Goal: Communication & Community: Connect with others

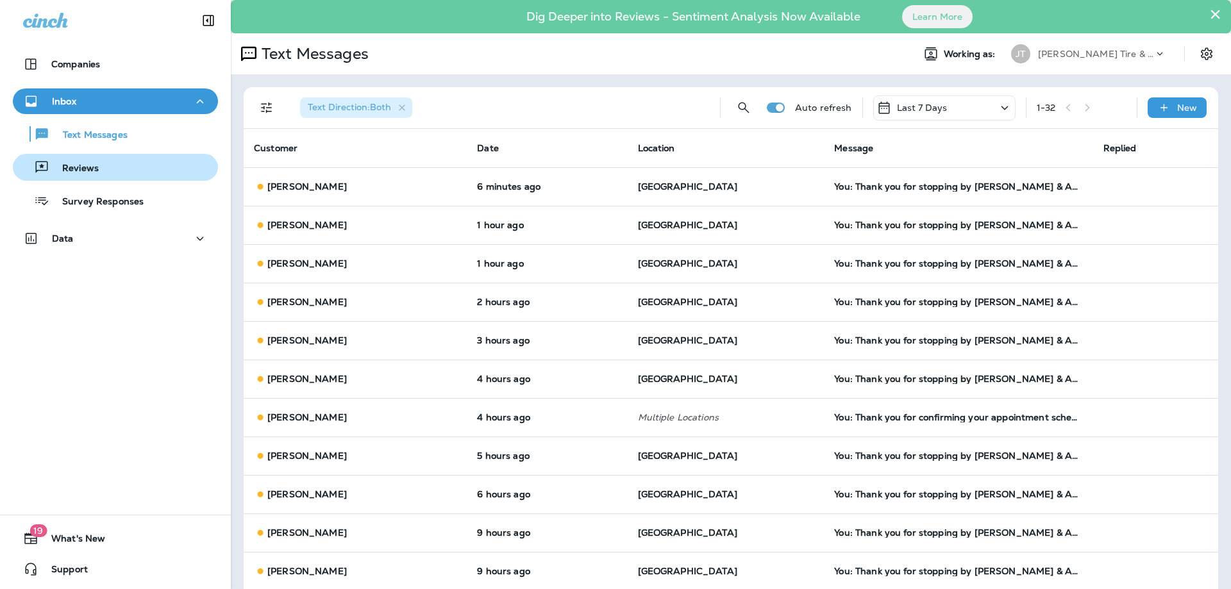
click at [106, 173] on div "Reviews" at bounding box center [115, 167] width 195 height 19
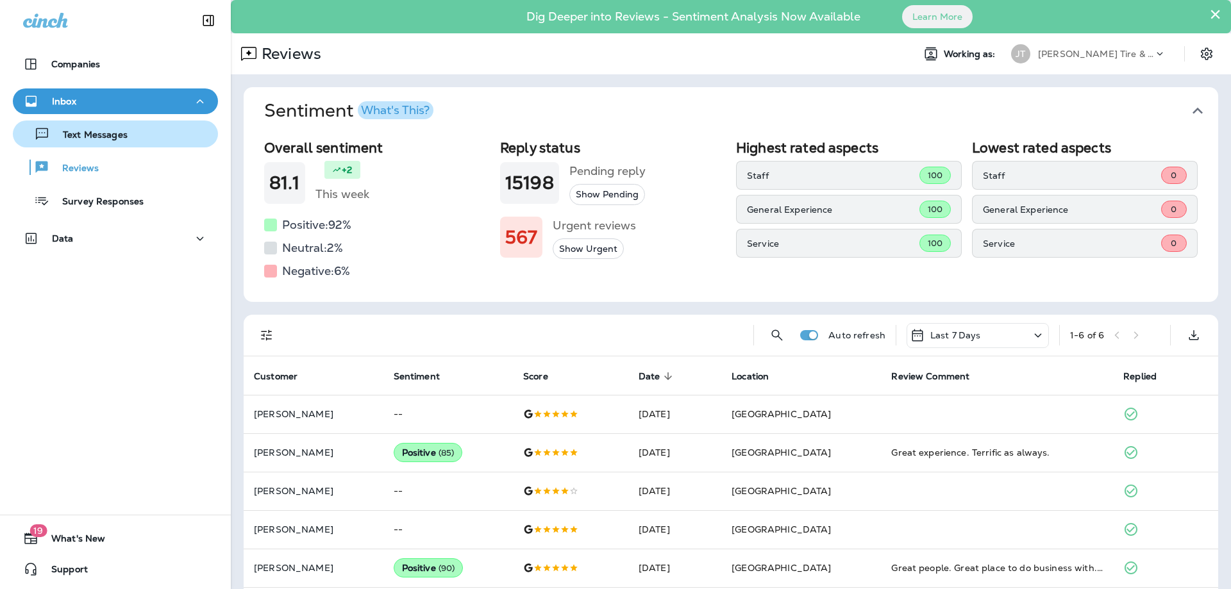
click at [132, 133] on div "Text Messages" at bounding box center [115, 133] width 195 height 19
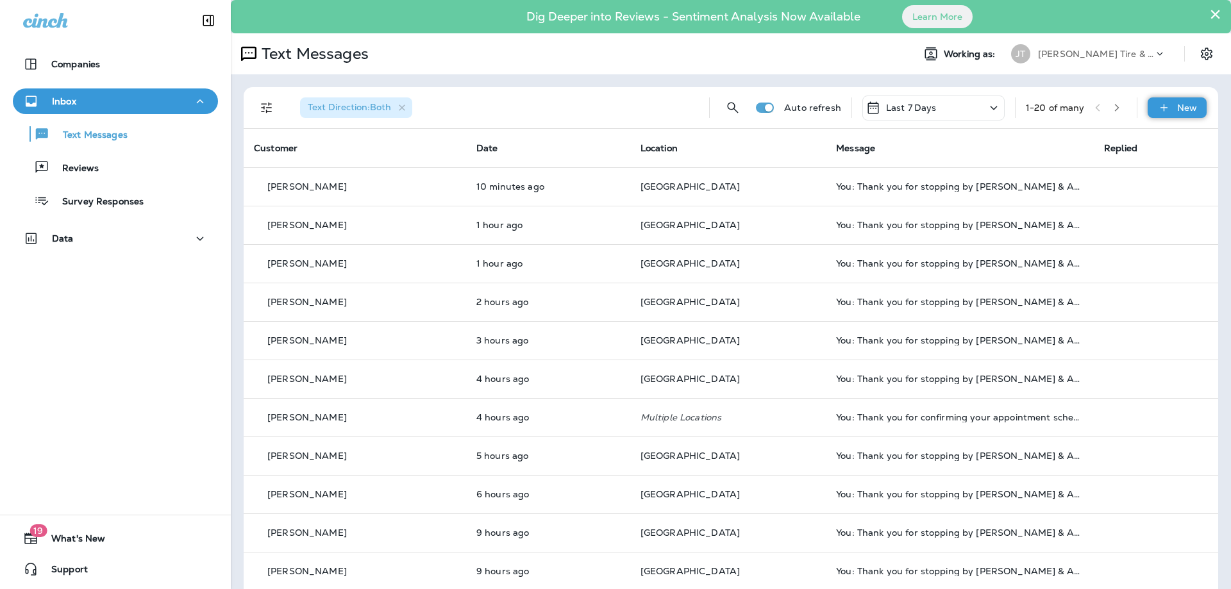
click at [1170, 105] on icon at bounding box center [1163, 107] width 13 height 13
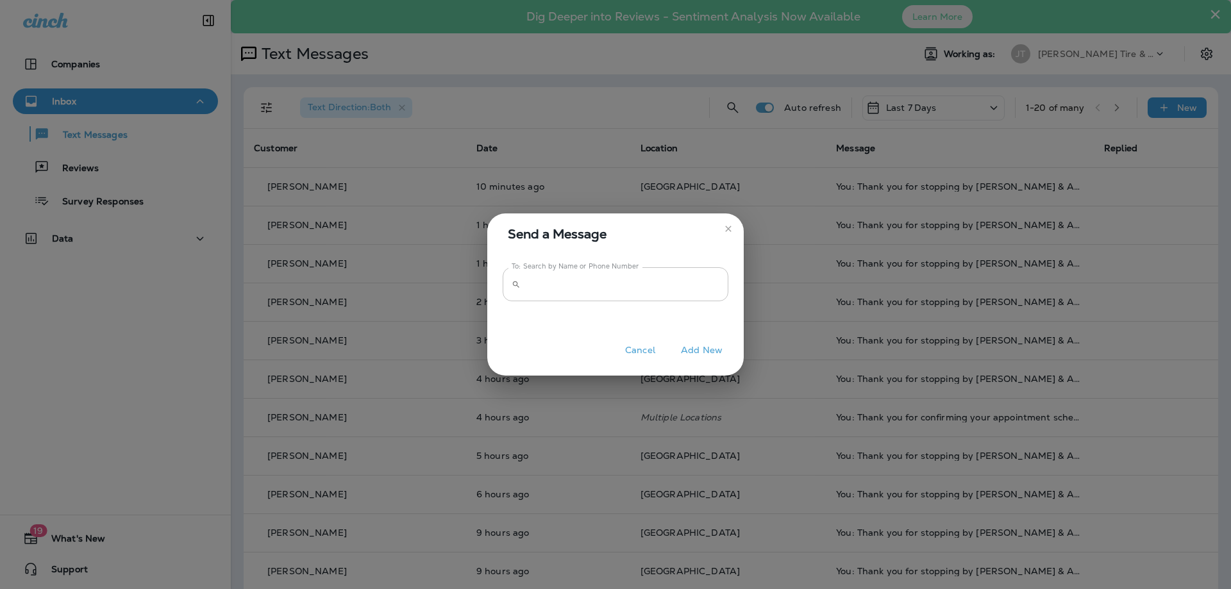
click at [644, 295] on input "To: Search by Name or Phone Number" at bounding box center [627, 284] width 203 height 34
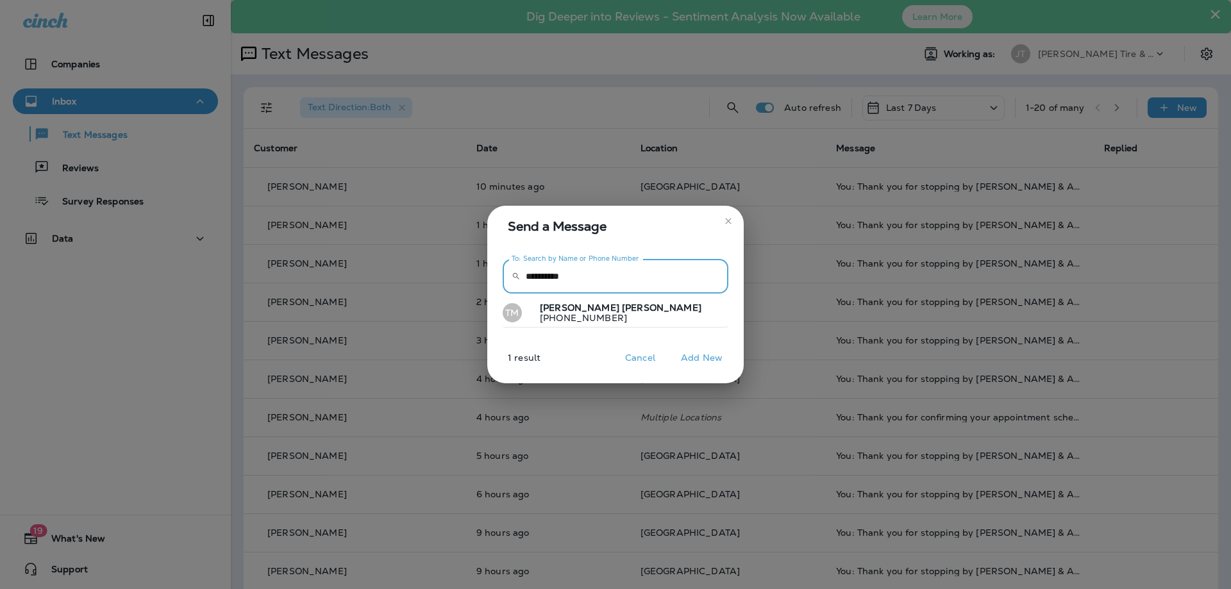
type input "**********"
click at [622, 310] on span "[PERSON_NAME]" at bounding box center [661, 308] width 79 height 12
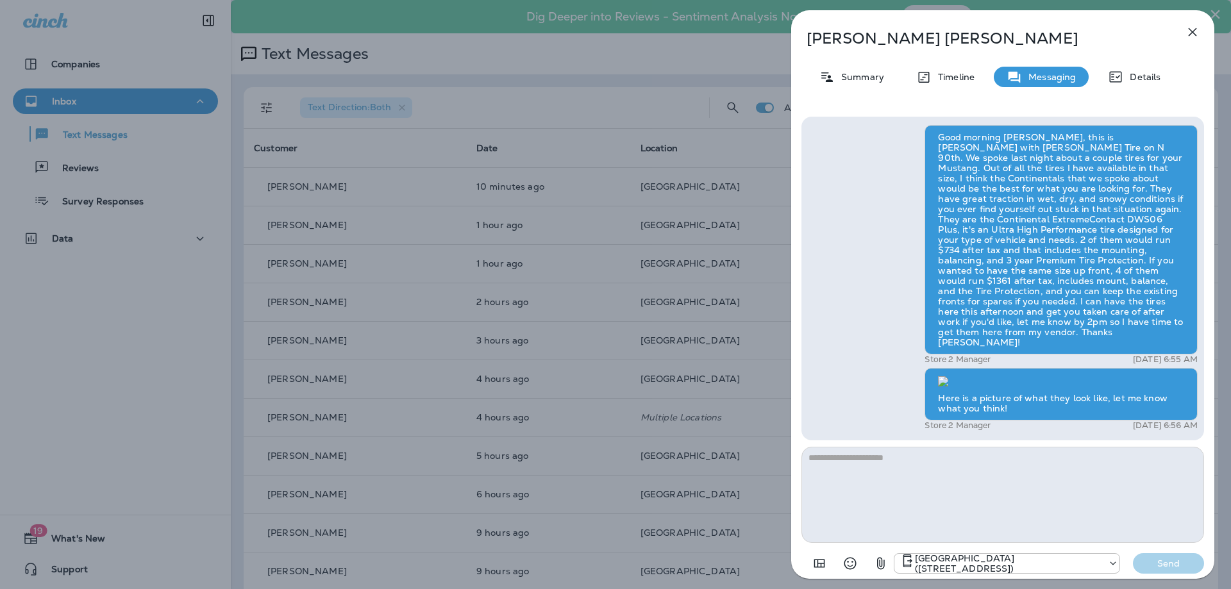
click at [1193, 29] on icon "button" at bounding box center [1191, 31] width 15 height 15
